Goal: Navigation & Orientation: Find specific page/section

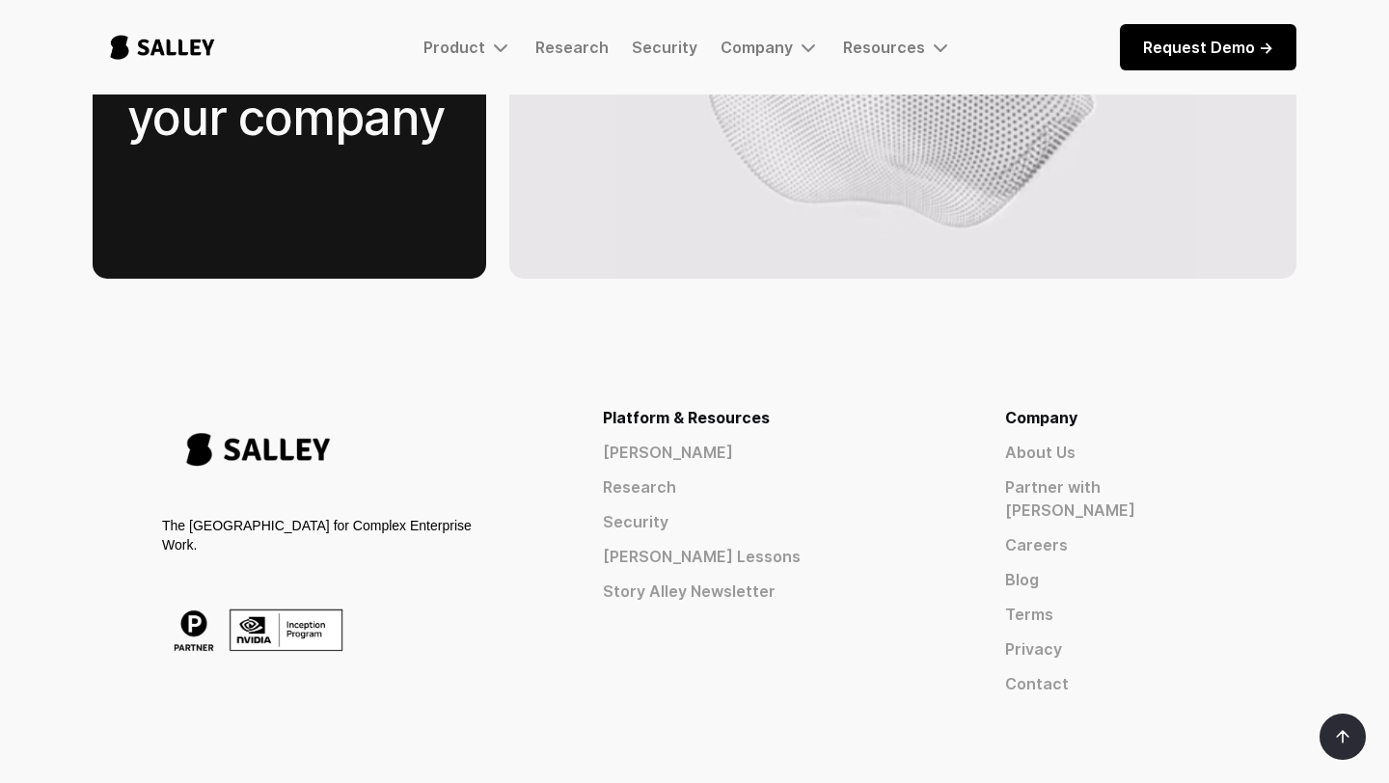
scroll to position [3047, 0]
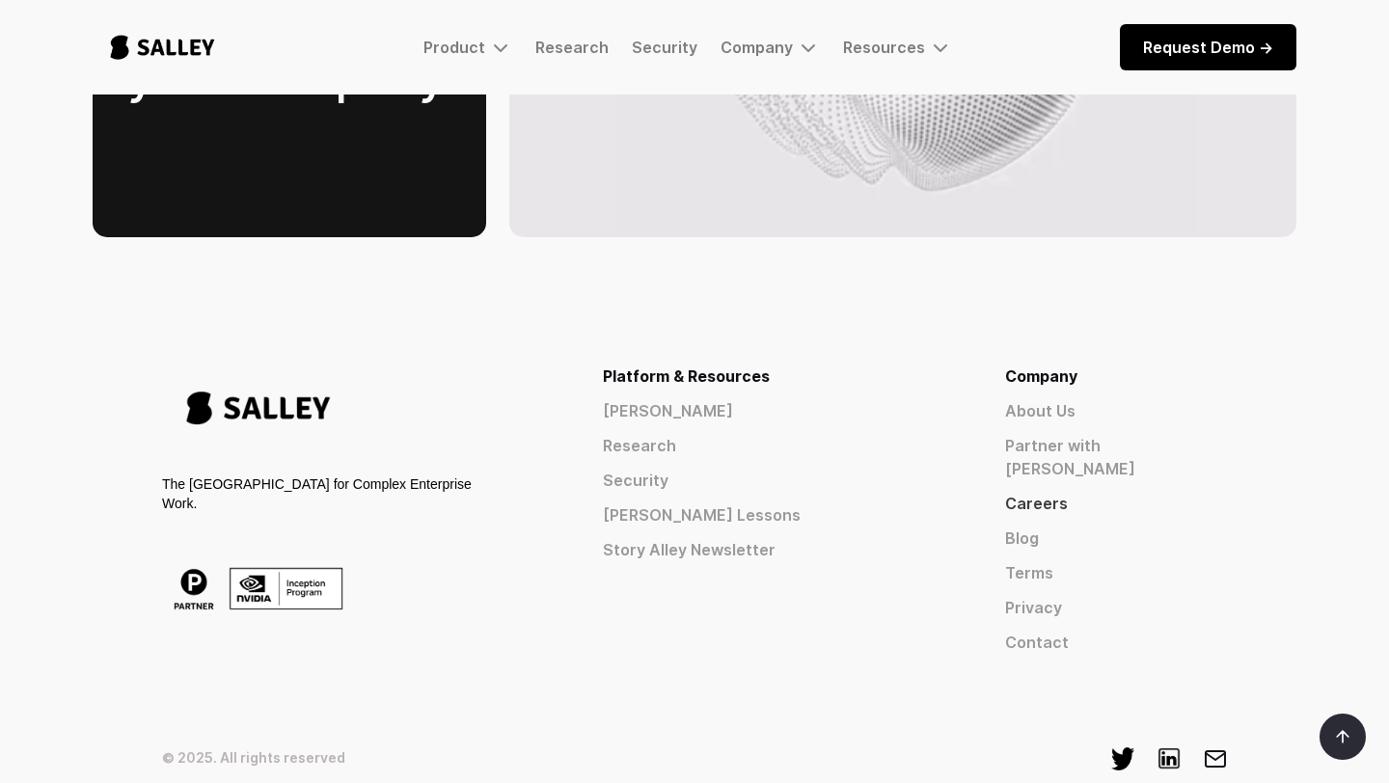
click at [1133, 492] on link "Careers" at bounding box center [1116, 503] width 222 height 23
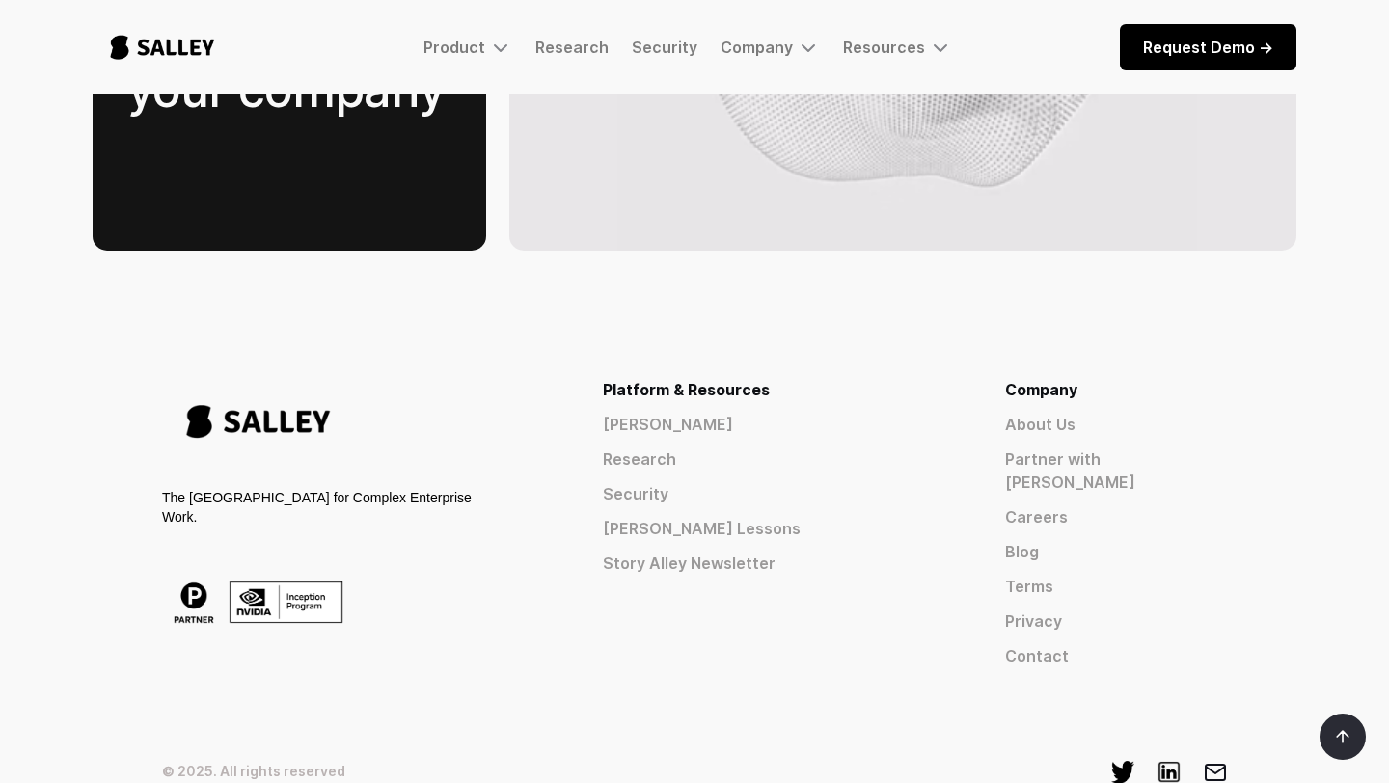
scroll to position [3107, 0]
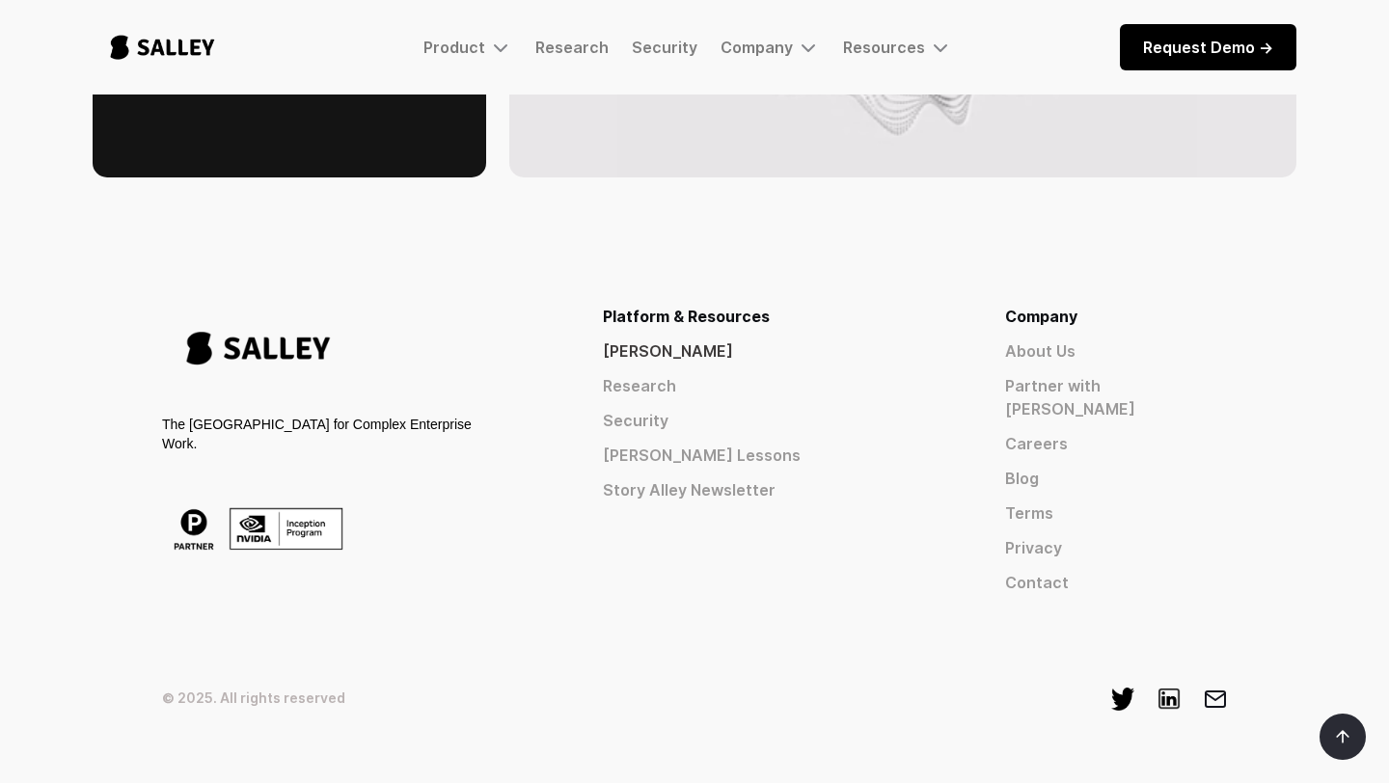
click at [844, 339] on link "[PERSON_NAME]" at bounding box center [769, 350] width 333 height 23
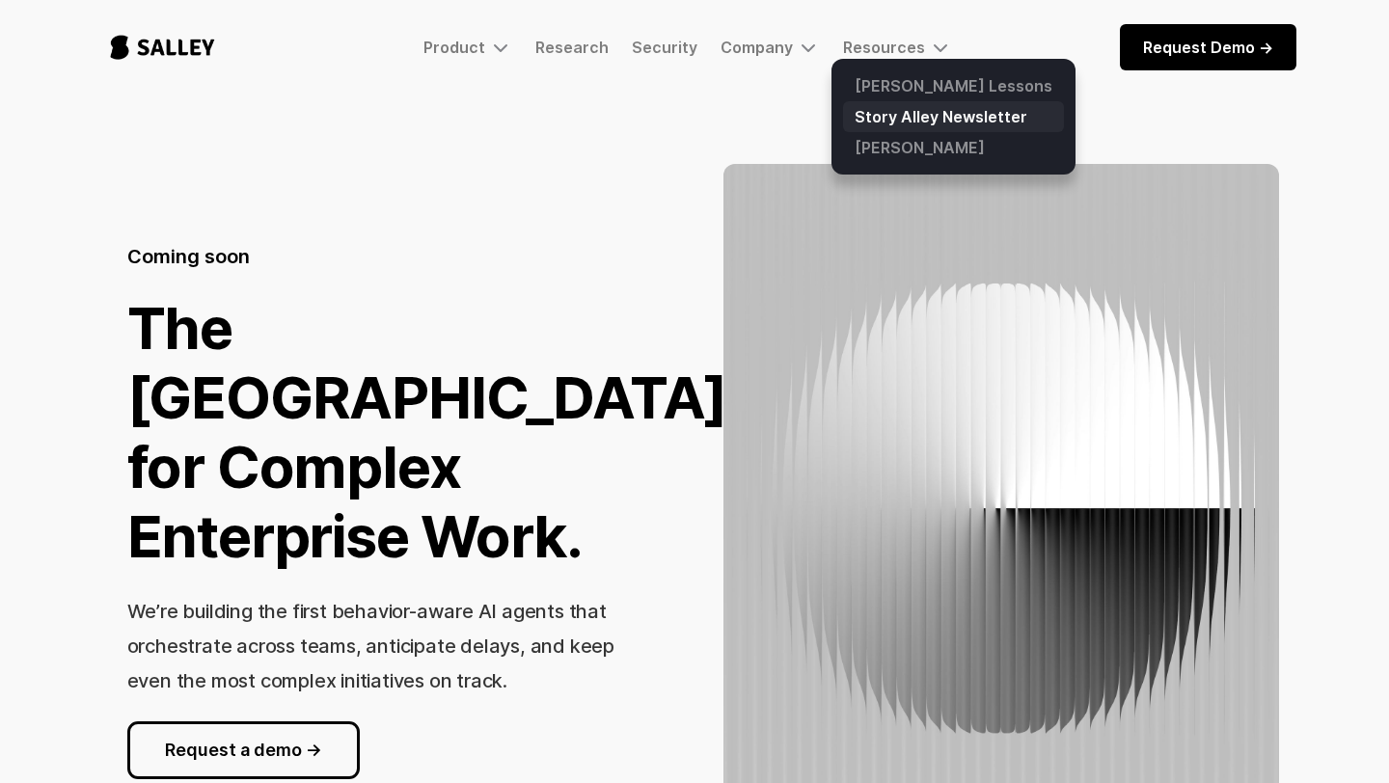
click at [910, 105] on link "Story Alley Newsletter" at bounding box center [953, 116] width 221 height 31
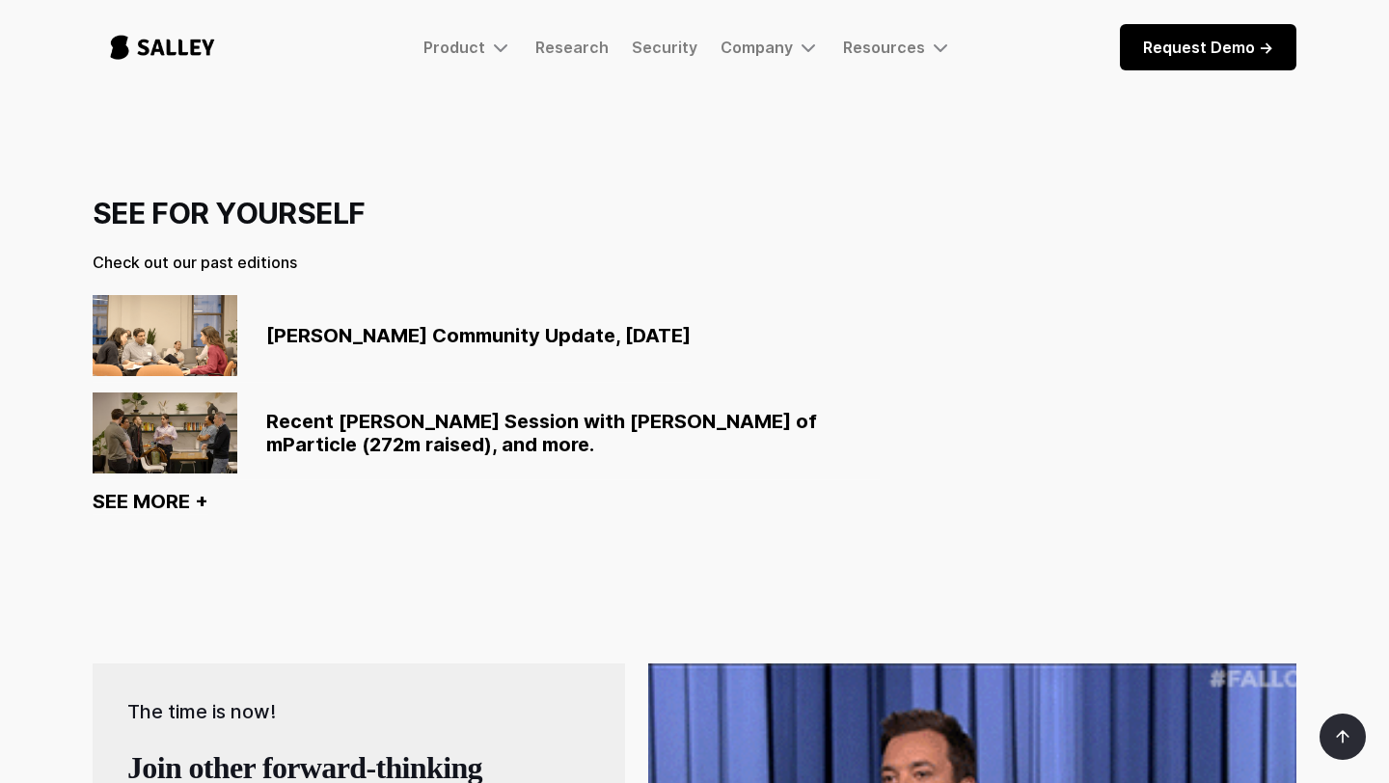
scroll to position [1373, 0]
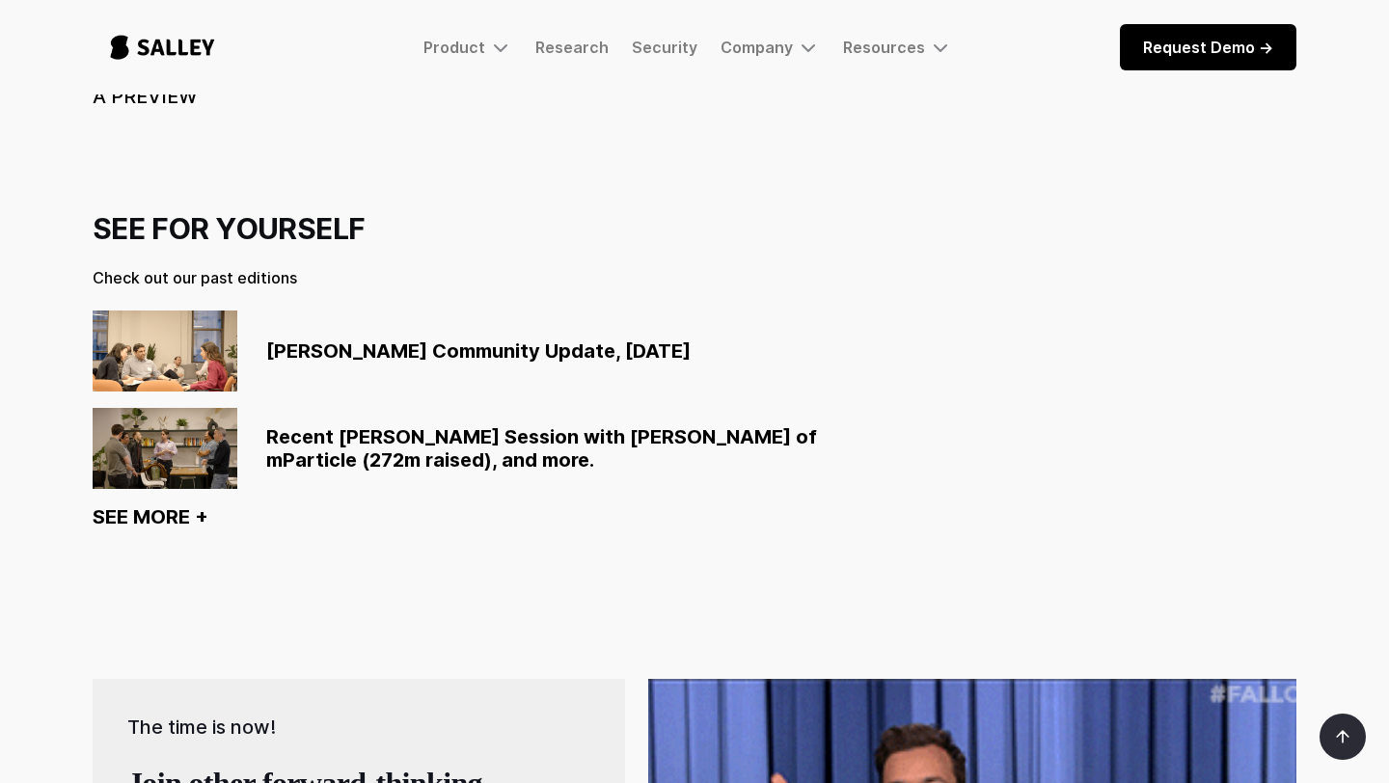
click at [133, 38] on img "home" at bounding box center [163, 47] width 140 height 64
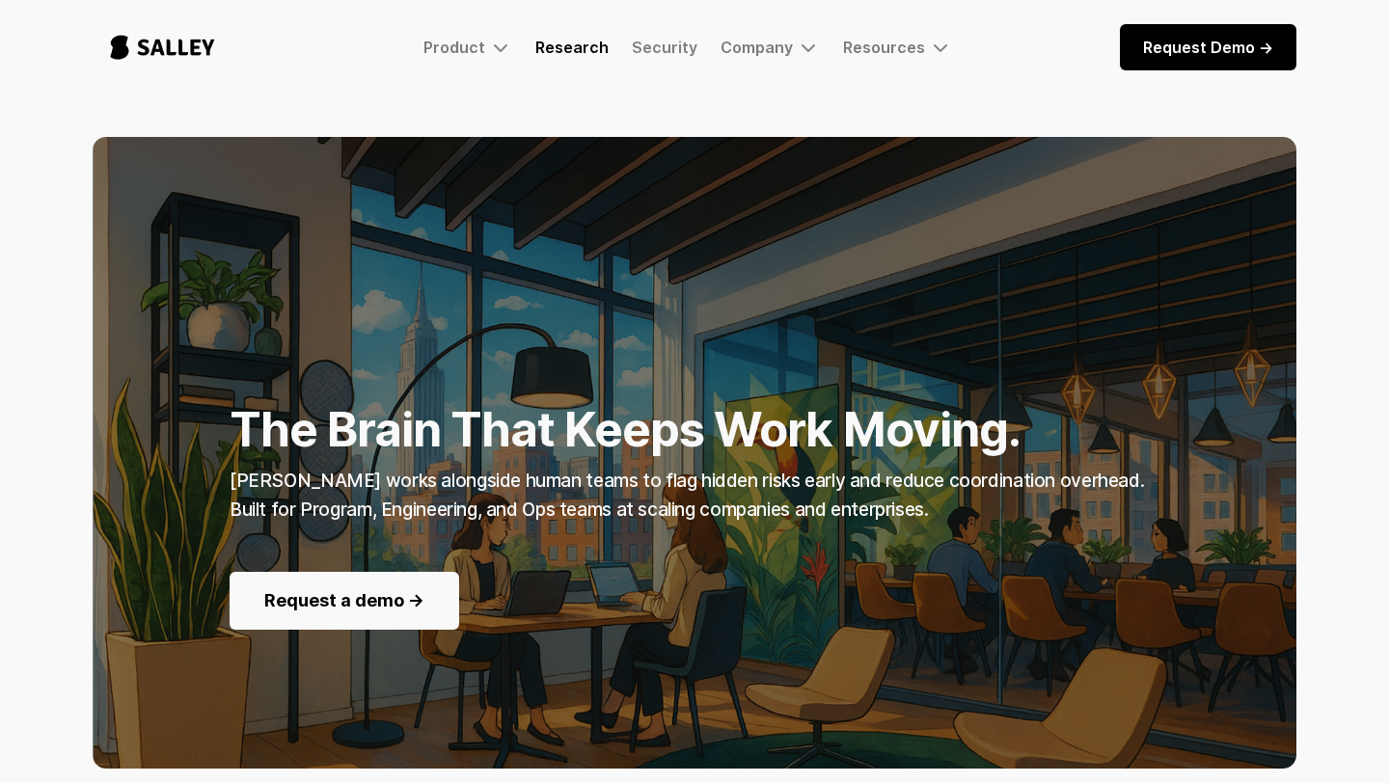
click at [567, 42] on link "Research" at bounding box center [571, 47] width 73 height 19
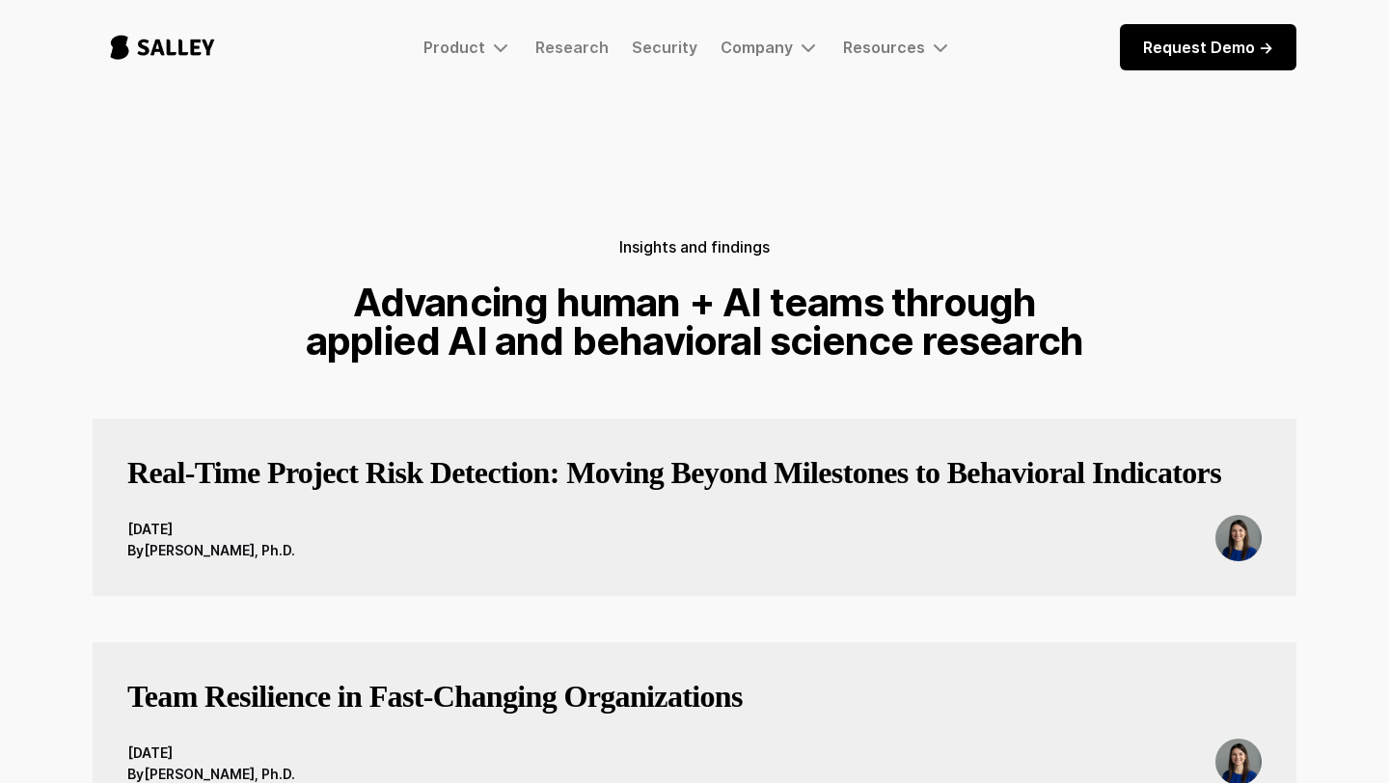
click at [117, 51] on img "home" at bounding box center [163, 47] width 140 height 64
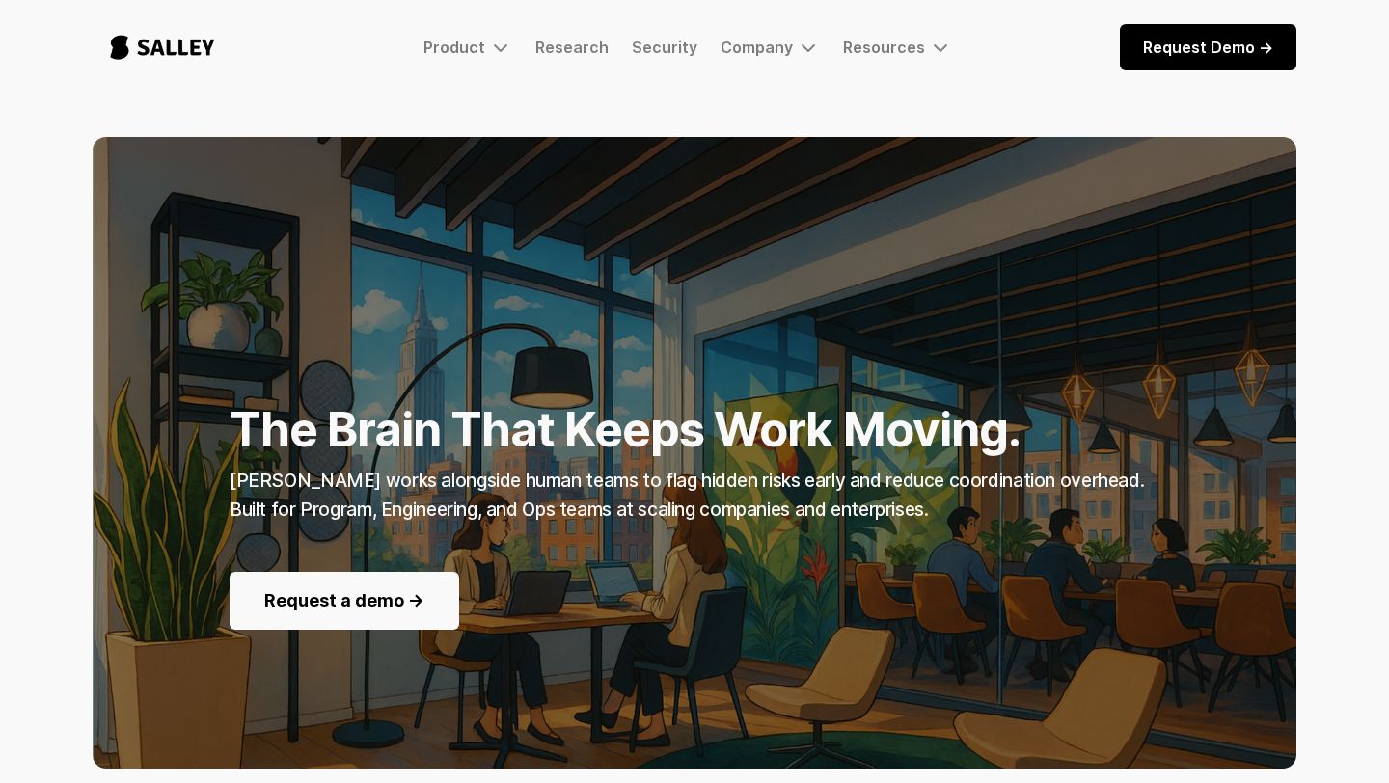
click at [4, 140] on div "The Brain That Keeps Work Moving. [PERSON_NAME] works alongside human teams to …" at bounding box center [694, 529] width 1389 height 784
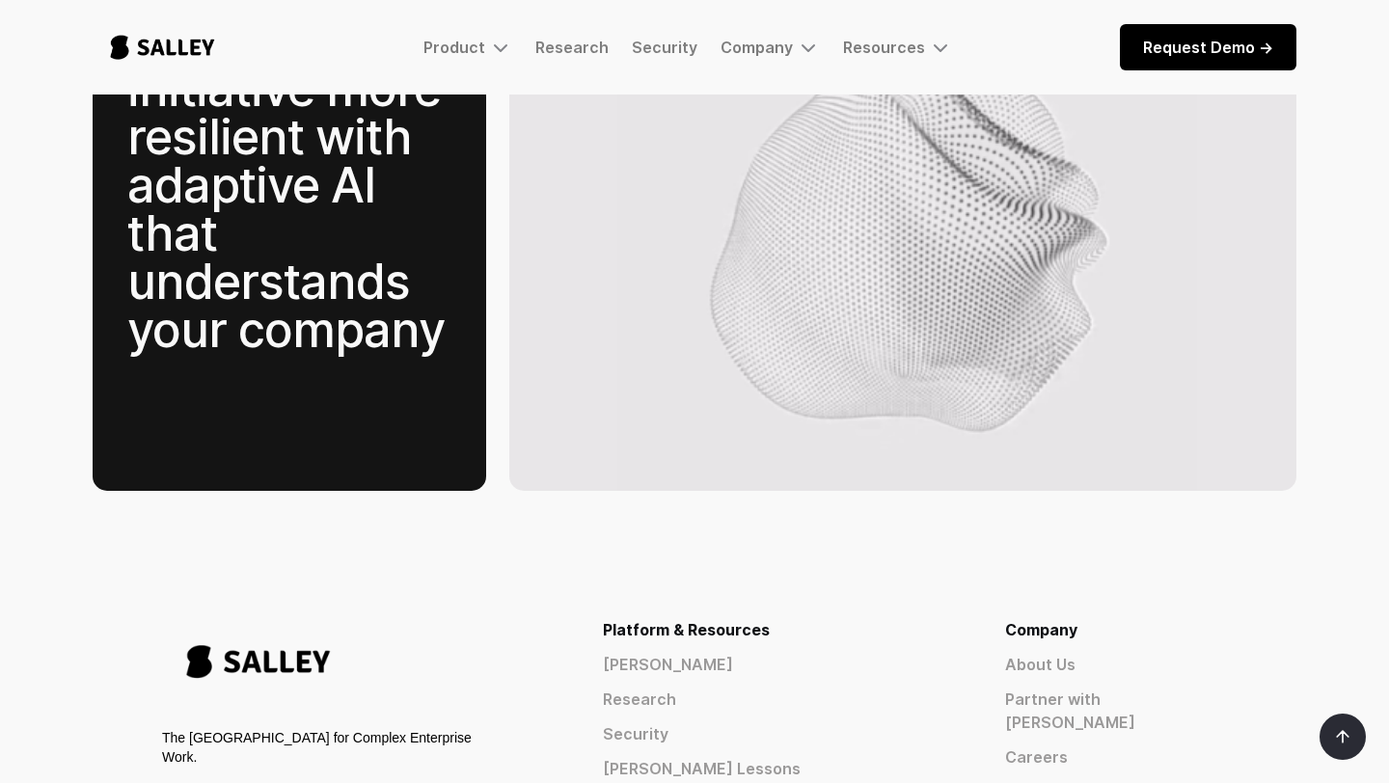
scroll to position [2873, 0]
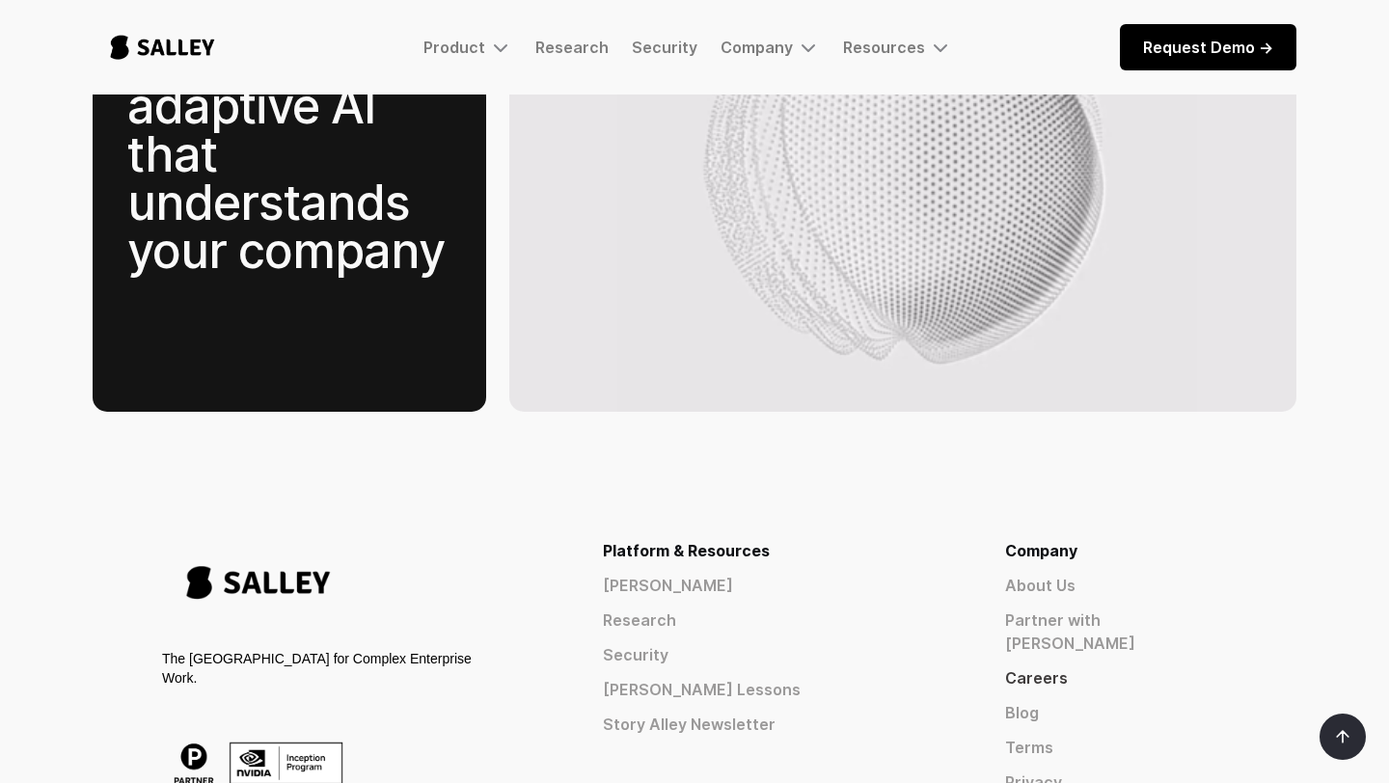
click at [1115, 666] on link "Careers" at bounding box center [1116, 677] width 222 height 23
